Goal: Use online tool/utility: Utilize a website feature to perform a specific function

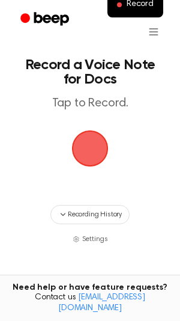
click at [114, 117] on main "Record a Voice Note for Docs Tap to Record. Recording History Settings Tired of…" at bounding box center [90, 198] width 180 height 396
click at [91, 142] on span "button" at bounding box center [90, 149] width 34 height 34
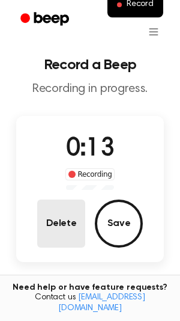
click at [56, 215] on button "Delete" at bounding box center [61, 224] width 48 height 48
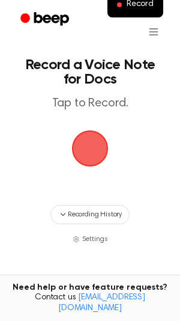
click at [96, 137] on span "button" at bounding box center [90, 149] width 34 height 34
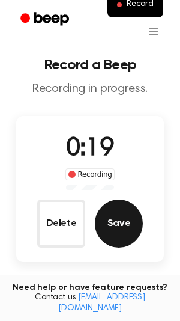
click at [118, 219] on button "Save" at bounding box center [119, 224] width 48 height 48
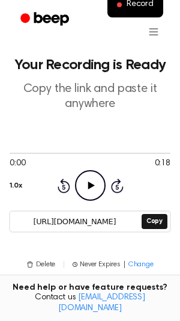
click at [87, 189] on icon "Play Audio" at bounding box center [90, 185] width 31 height 31
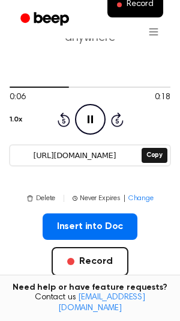
scroll to position [64, 0]
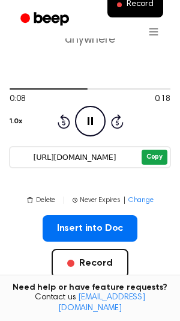
click at [150, 161] on button "Copy" at bounding box center [155, 157] width 26 height 15
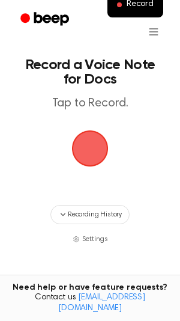
click at [85, 147] on span "button" at bounding box center [90, 149] width 34 height 34
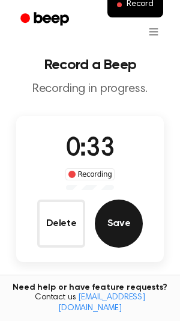
click at [139, 216] on button "Save" at bounding box center [119, 224] width 48 height 48
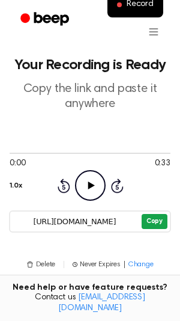
click at [144, 225] on button "Copy" at bounding box center [155, 221] width 26 height 15
